Goal: Find specific page/section: Find specific page/section

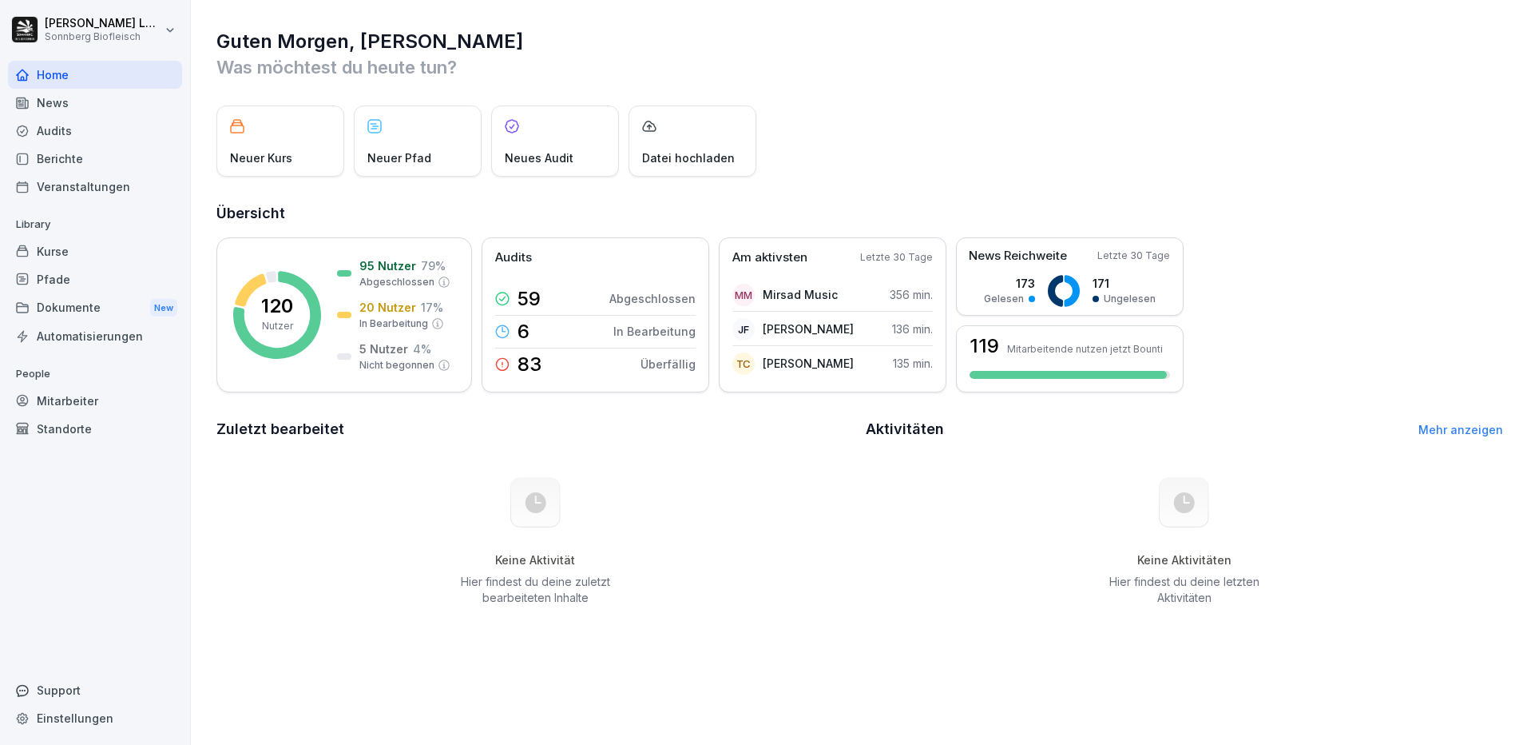
click at [79, 403] on div "Mitarbeiter" at bounding box center [95, 401] width 174 height 28
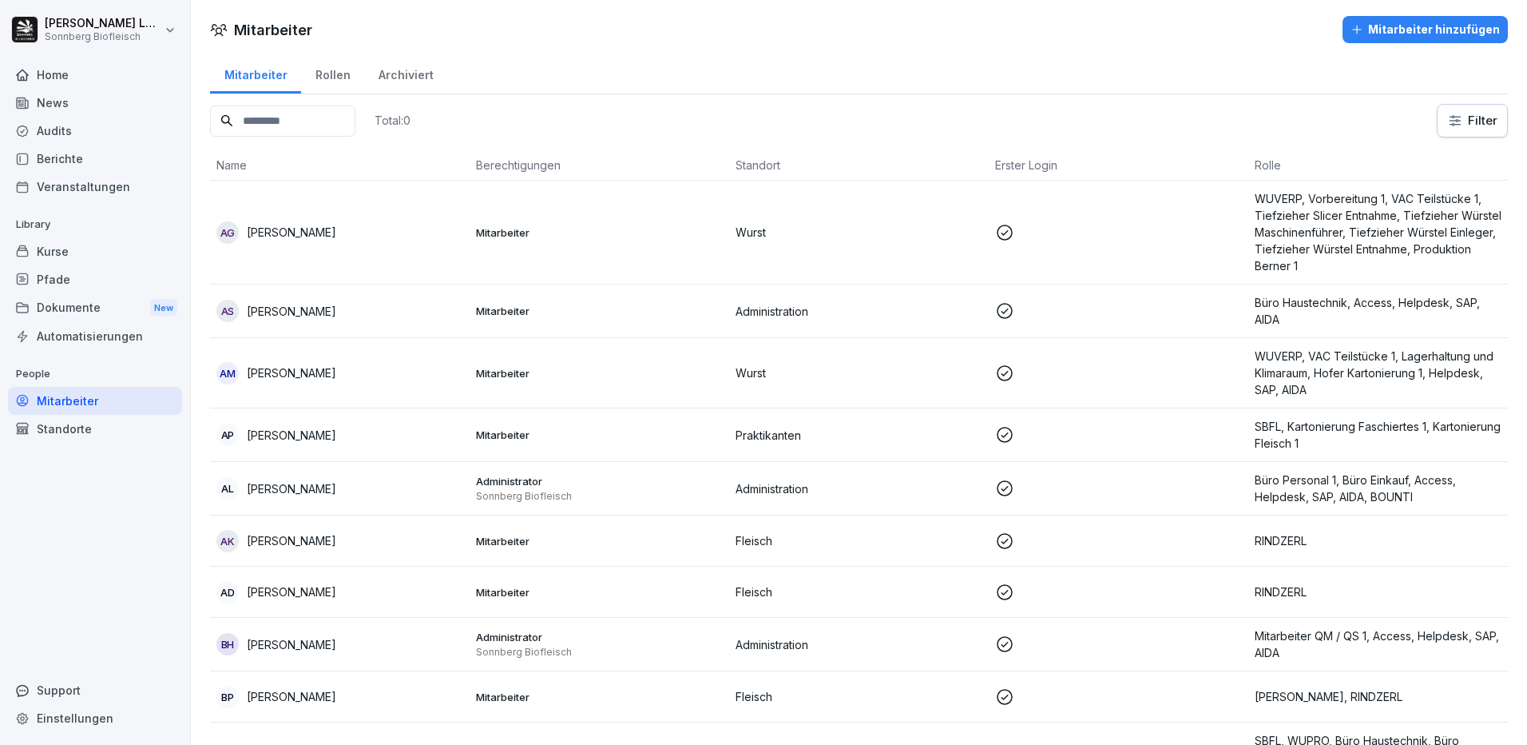
click at [316, 112] on input at bounding box center [282, 120] width 145 height 31
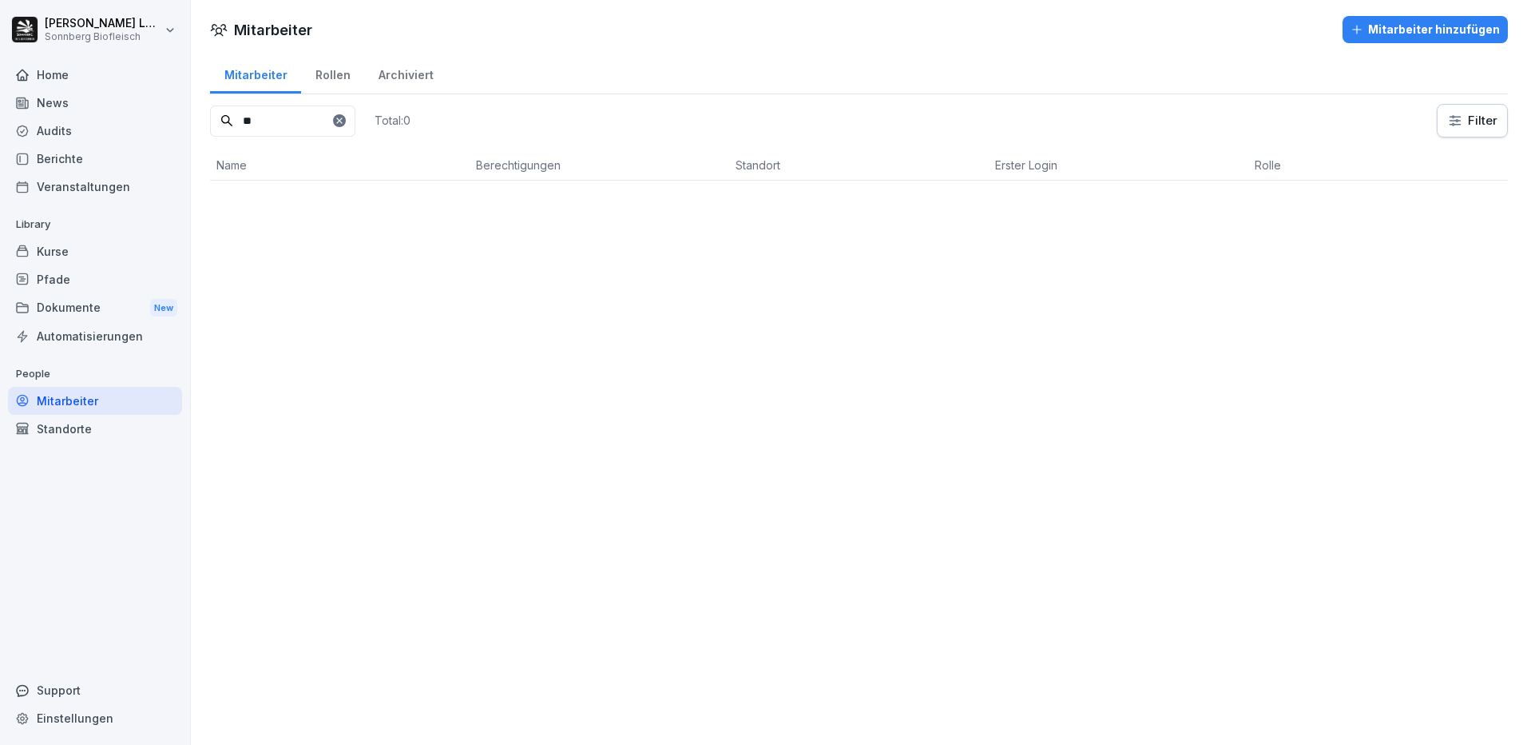
type input "*"
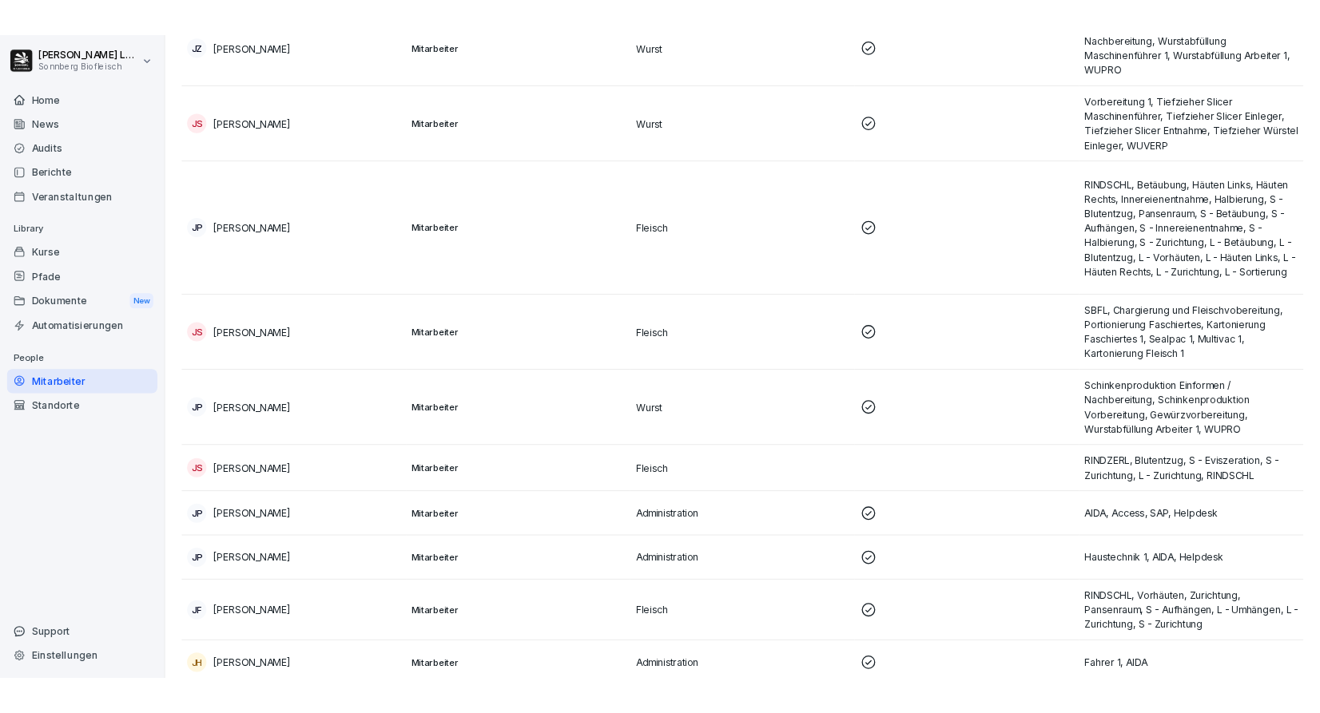
scroll to position [2876, 0]
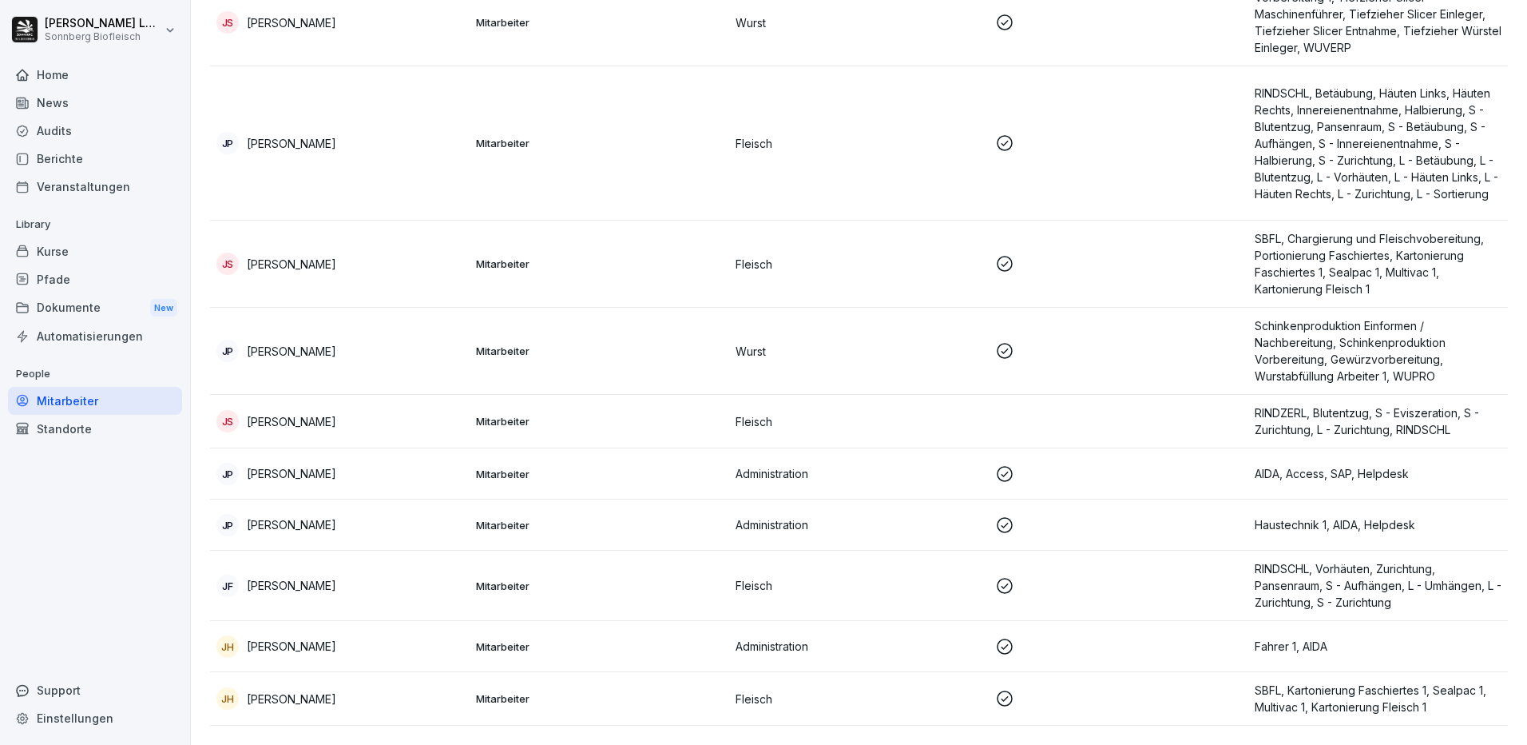
click at [384, 528] on div "[PERSON_NAME]" at bounding box center [339, 525] width 247 height 22
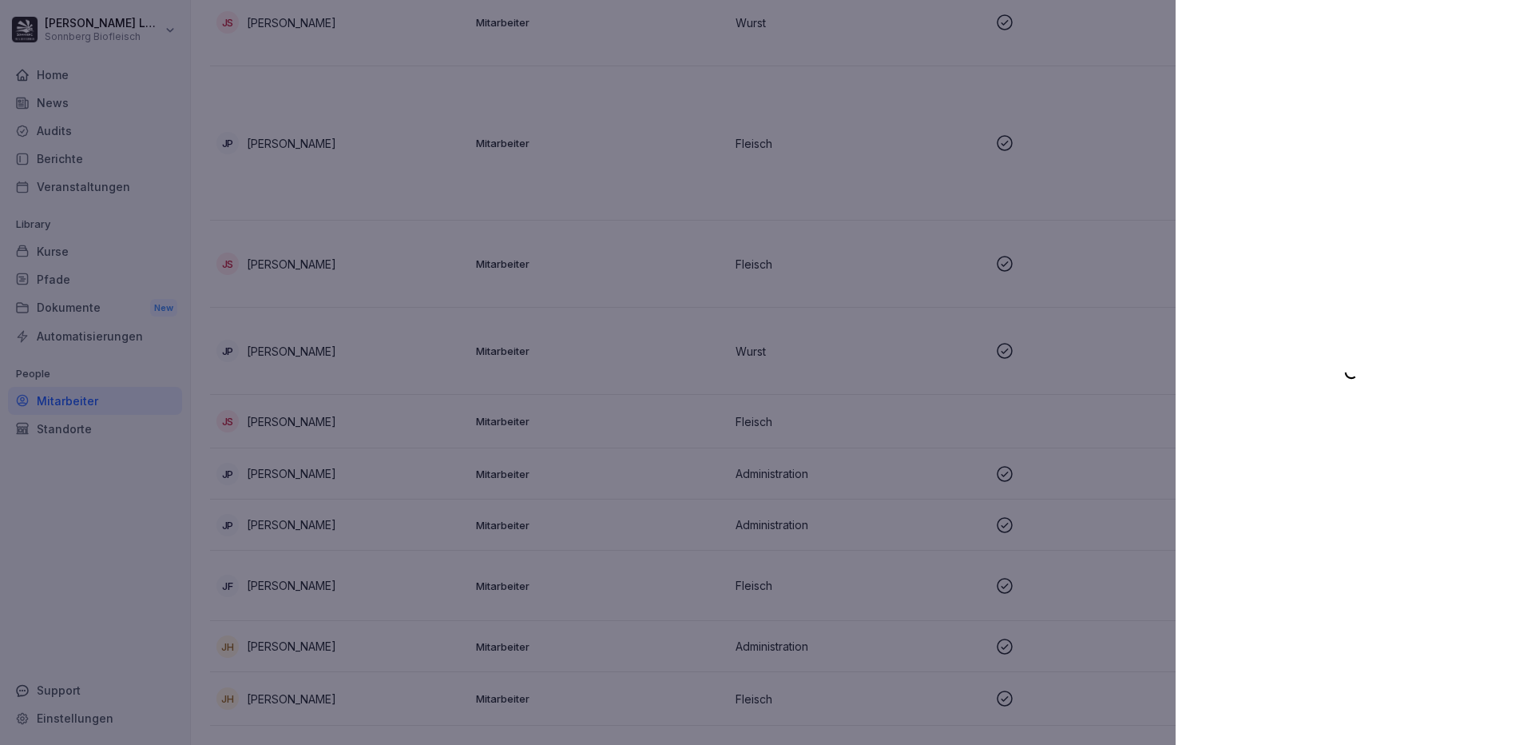
scroll to position [3130, 0]
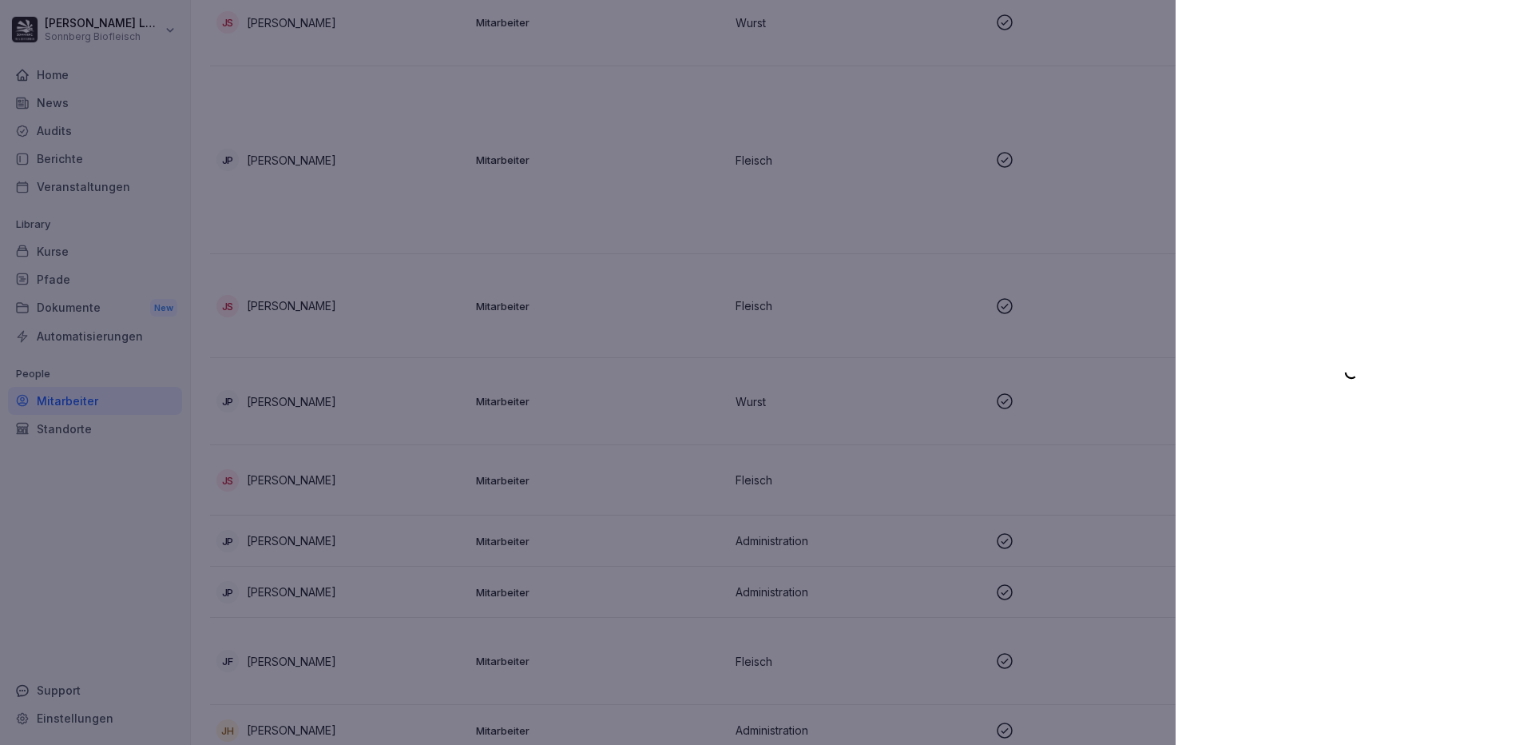
click at [545, 381] on div at bounding box center [763, 372] width 1527 height 745
